Goal: Transaction & Acquisition: Purchase product/service

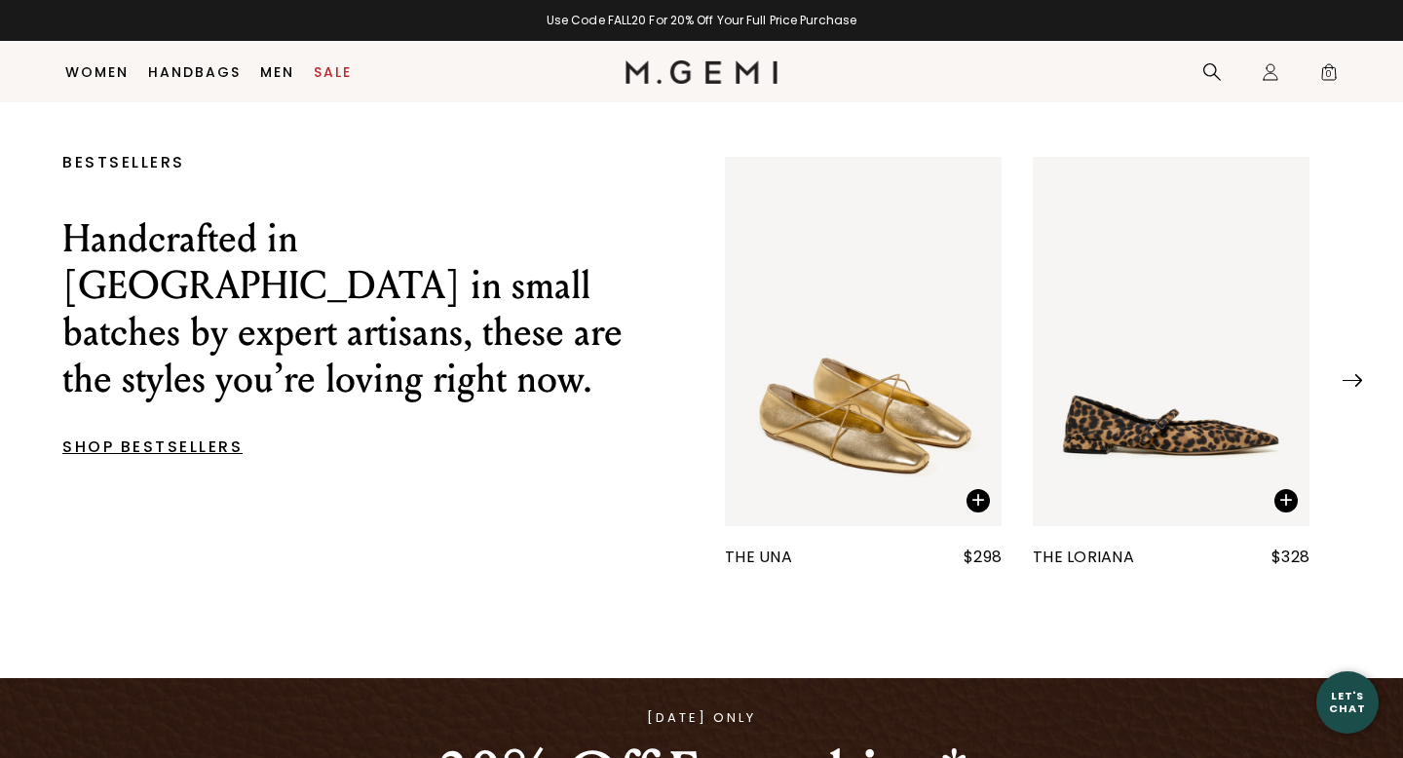
scroll to position [778, 0]
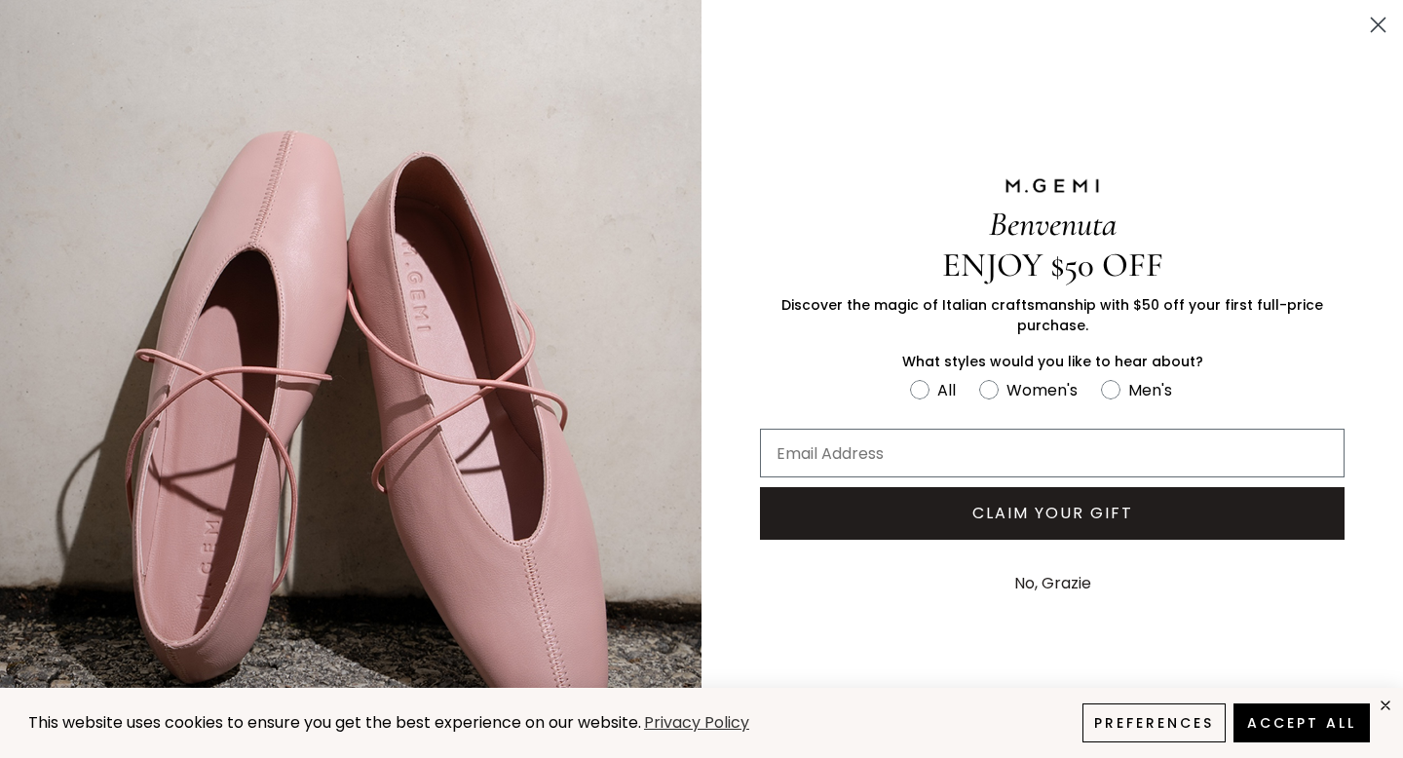
click at [1378, 20] on circle "Close dialog" at bounding box center [1378, 25] width 32 height 32
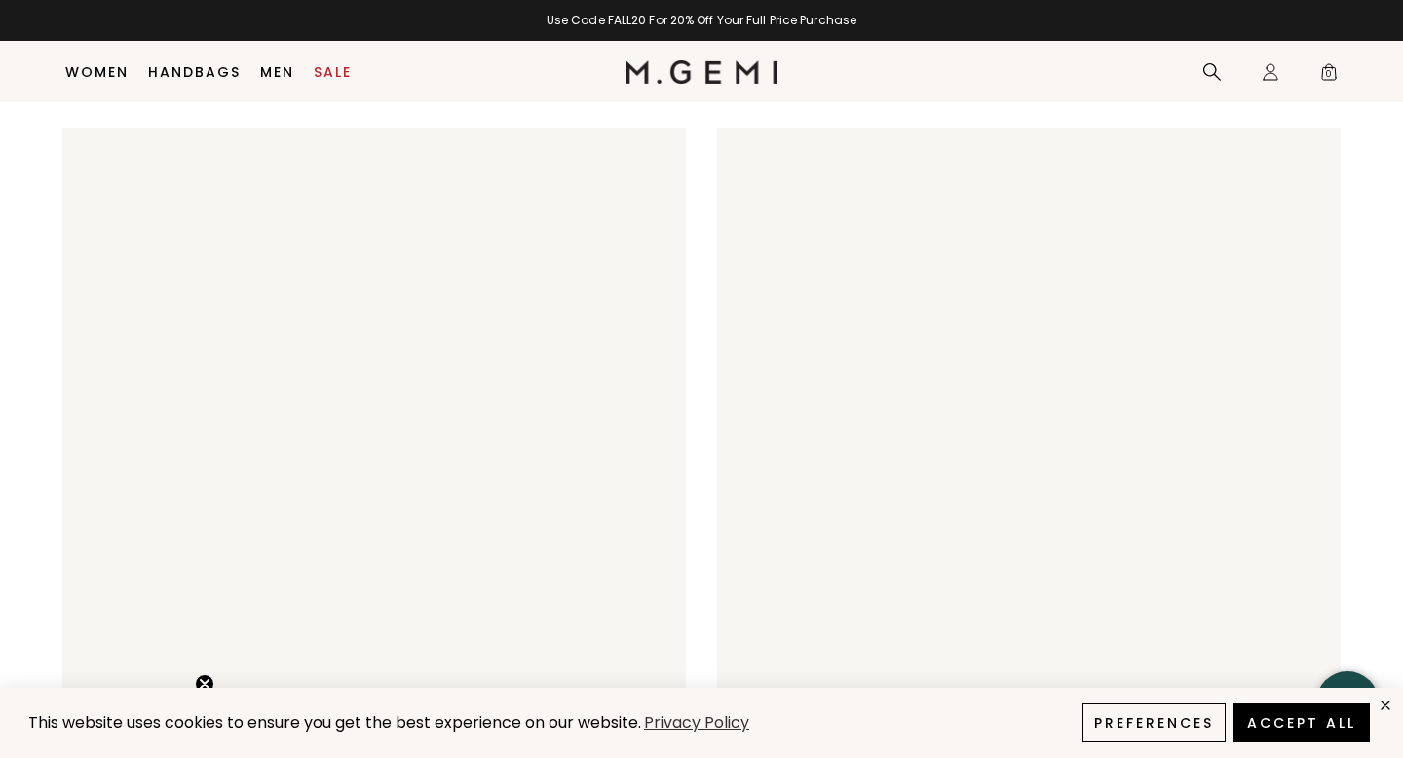
scroll to position [3755, 0]
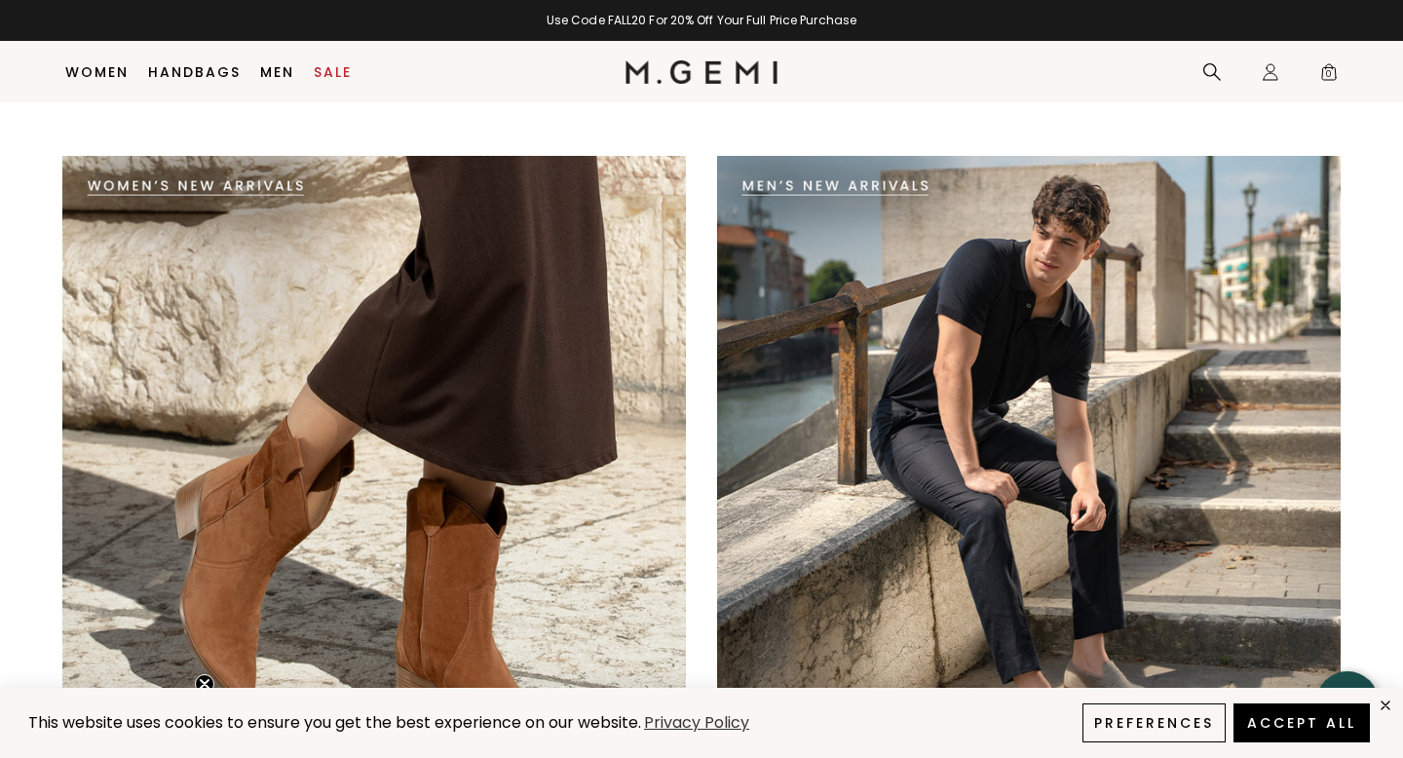
click at [252, 212] on img at bounding box center [374, 468] width 624 height 624
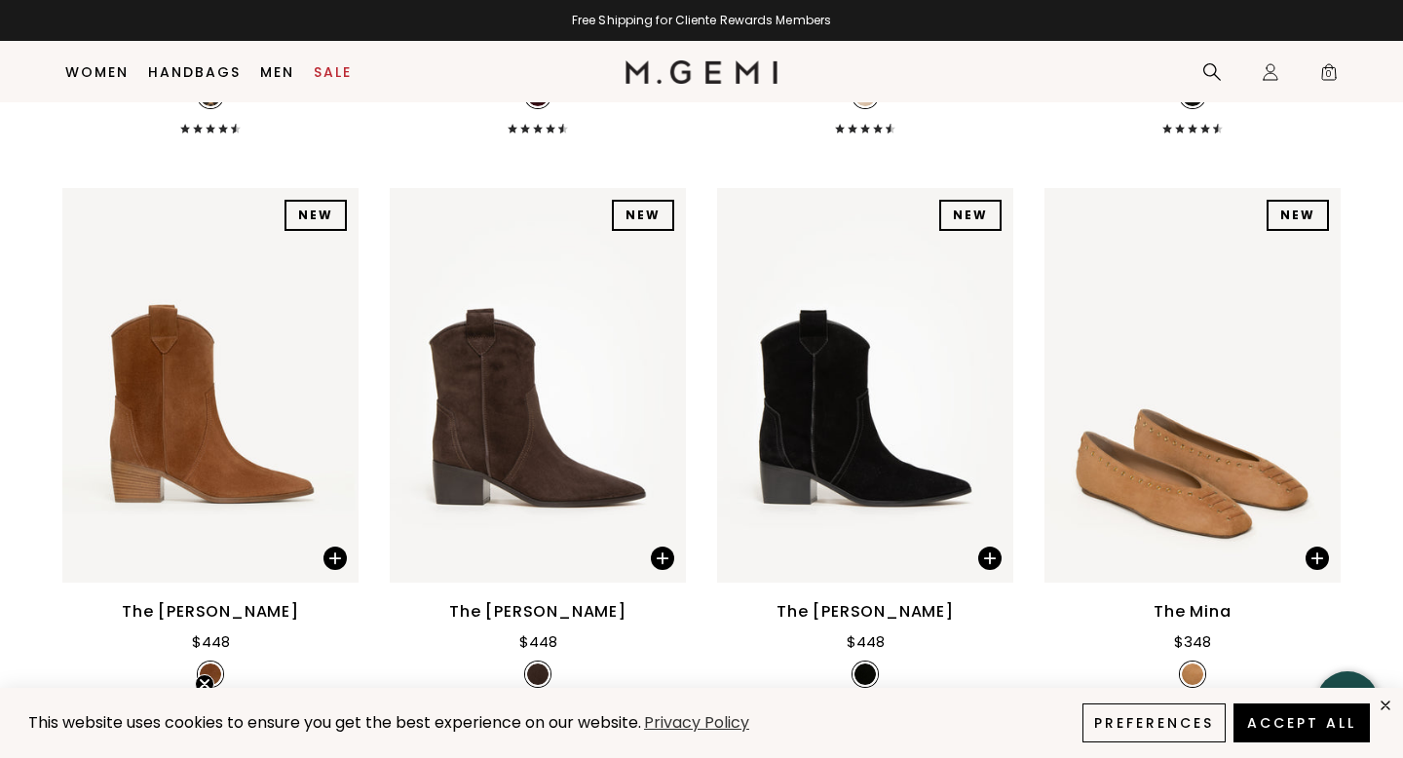
scroll to position [3073, 0]
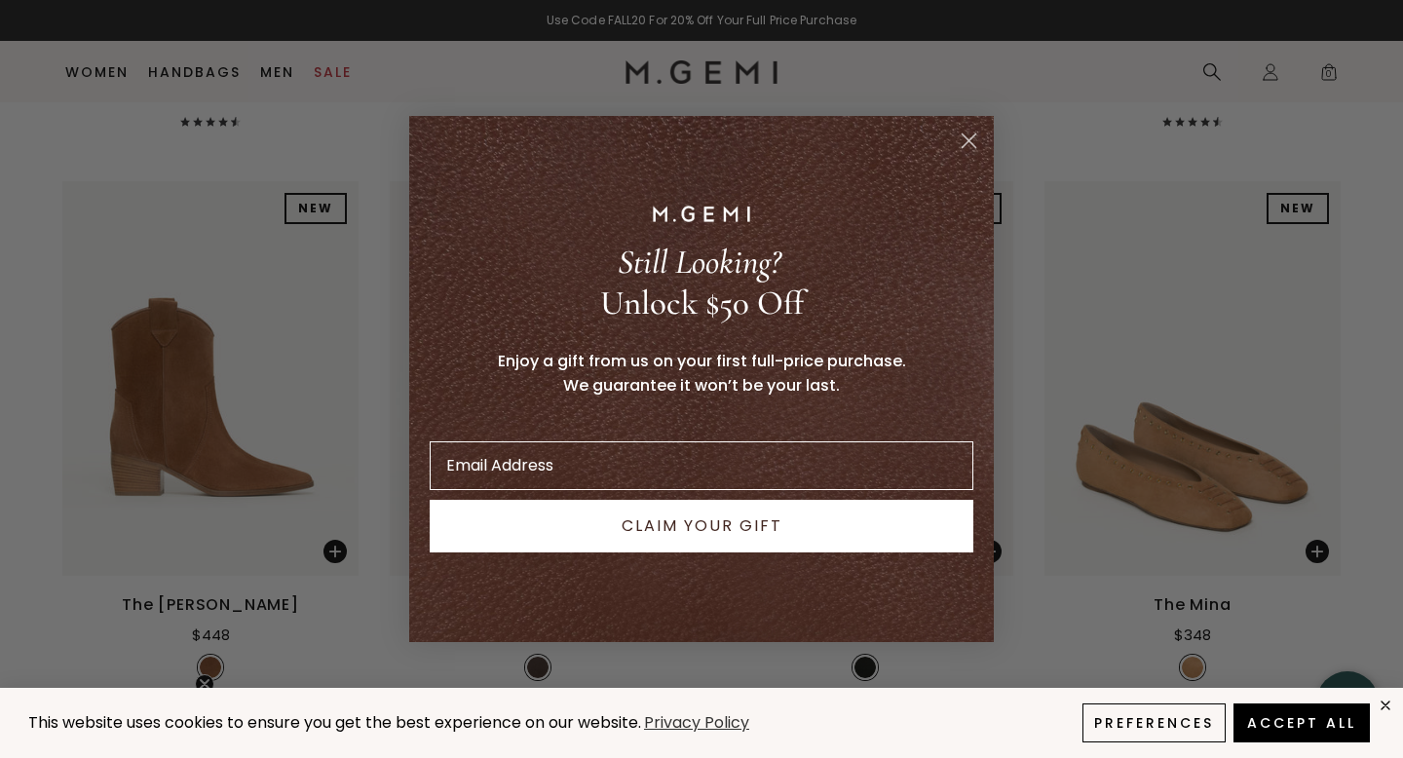
click at [966, 140] on circle "Close dialog" at bounding box center [969, 141] width 32 height 32
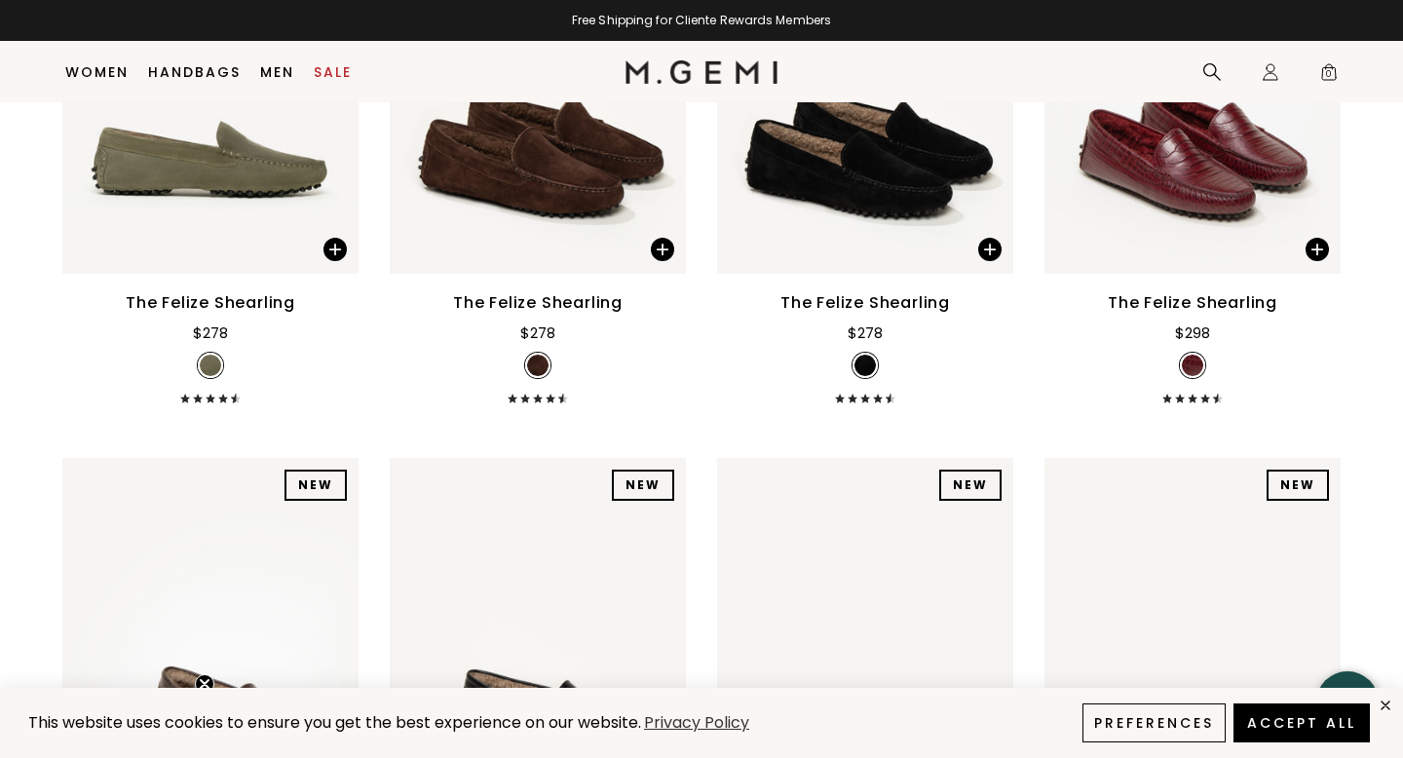
scroll to position [0, 0]
